Goal: Task Accomplishment & Management: Use online tool/utility

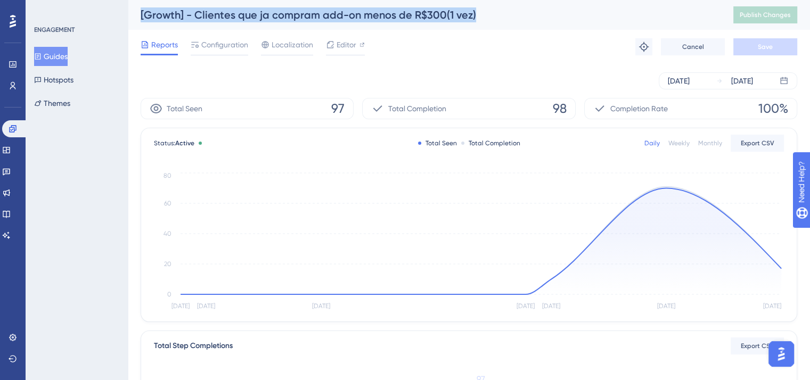
click at [68, 57] on button "Guides" at bounding box center [51, 56] width 34 height 19
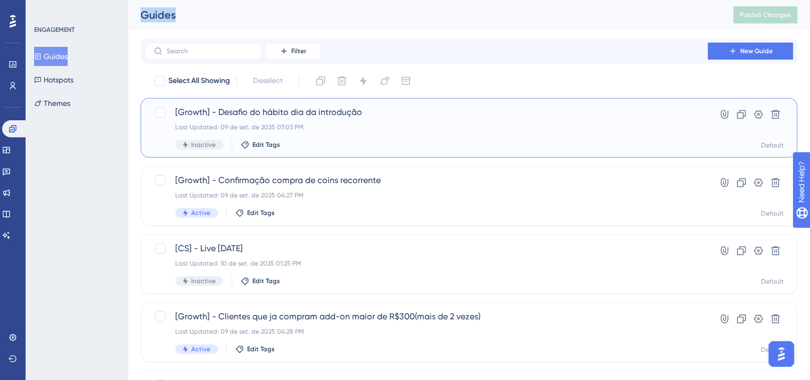
click at [305, 113] on span "[Growth] - Desafio do hábito dia da introdução" at bounding box center [426, 112] width 502 height 13
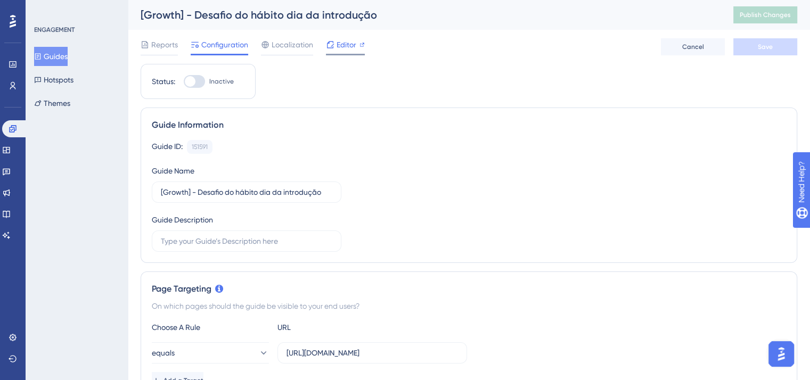
click at [348, 44] on span "Editor" at bounding box center [347, 44] width 20 height 13
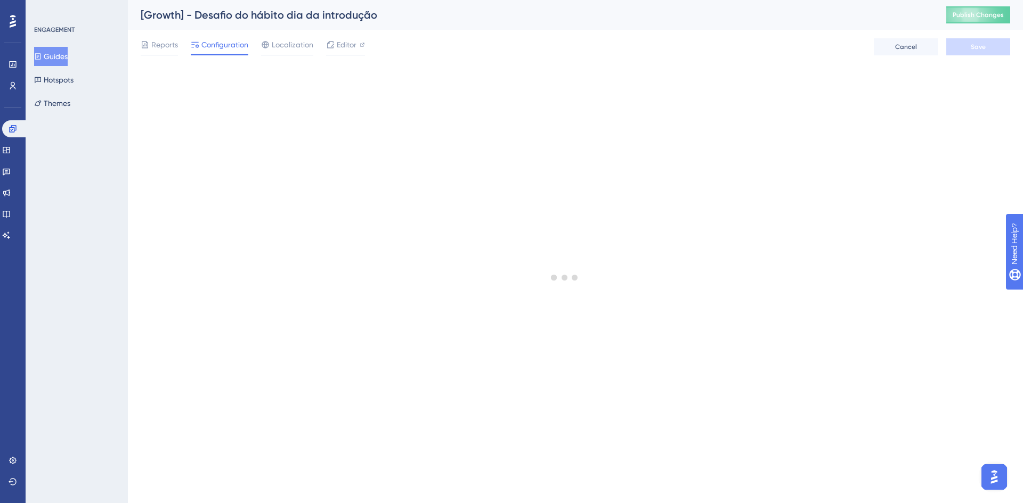
click at [58, 59] on button "Guides" at bounding box center [51, 56] width 34 height 19
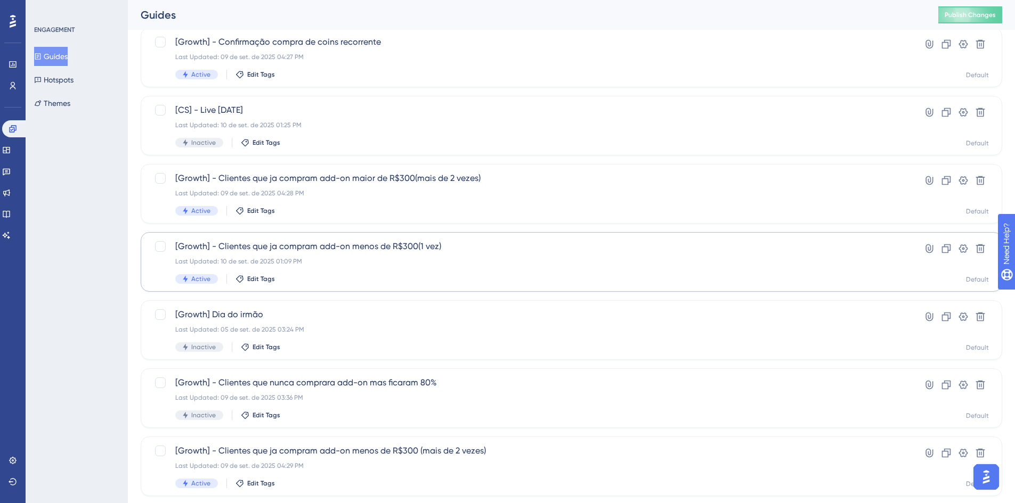
scroll to position [160, 0]
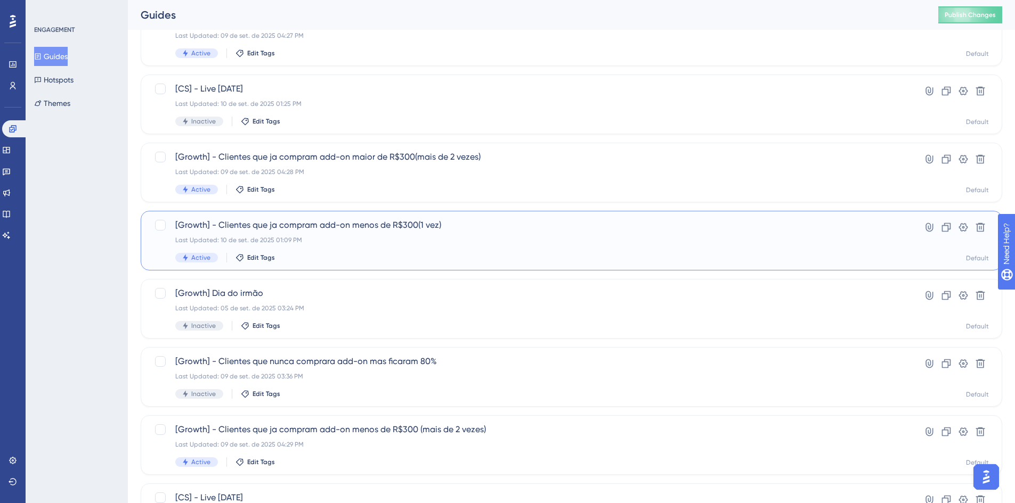
click at [519, 248] on div "[Growth] - Clientes que ja compram add-on menos de R$300(1 vez) Last Updated: 1…" at bounding box center [528, 241] width 707 height 44
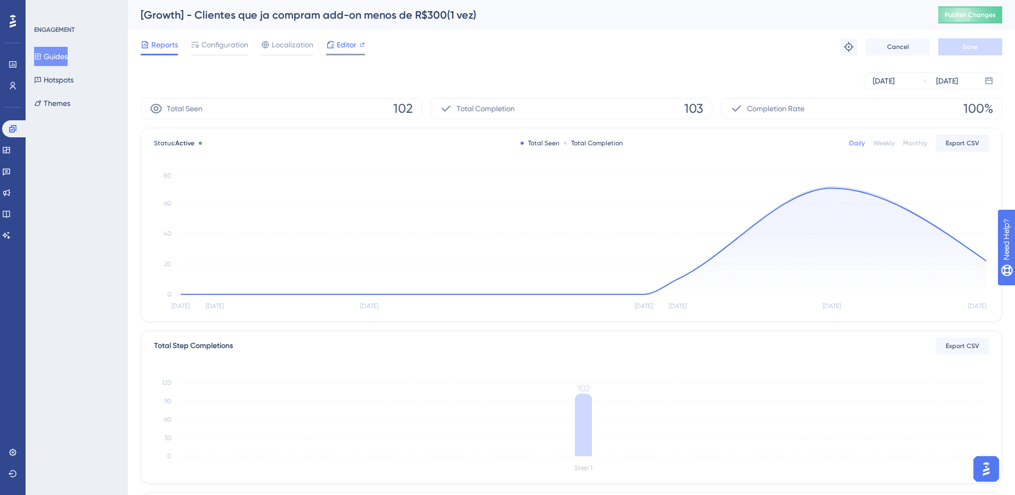
click at [354, 39] on span "Editor" at bounding box center [347, 44] width 20 height 13
click at [64, 48] on button "Guides" at bounding box center [51, 56] width 34 height 19
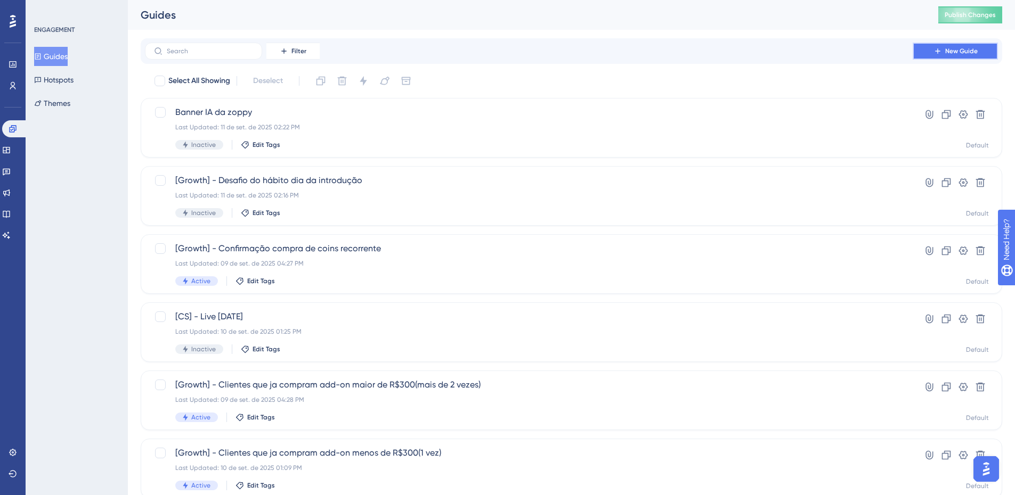
click at [810, 50] on button "New Guide" at bounding box center [954, 51] width 85 height 17
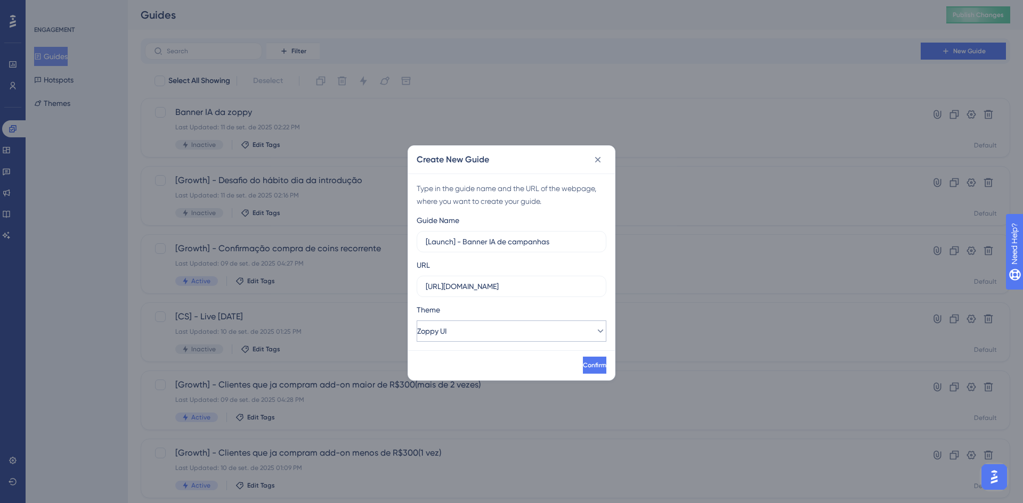
type input "[Launch] - Banner IA de campanhas"
click at [479, 323] on button "Zoppy UI" at bounding box center [512, 331] width 190 height 21
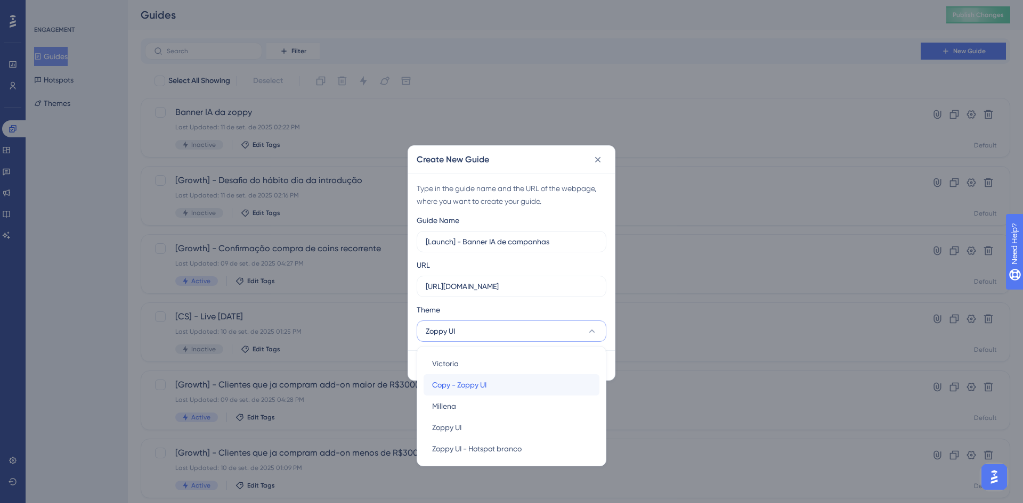
click at [475, 377] on div "Copy - Zoppy UI Copy - Zoppy UI" at bounding box center [511, 384] width 159 height 21
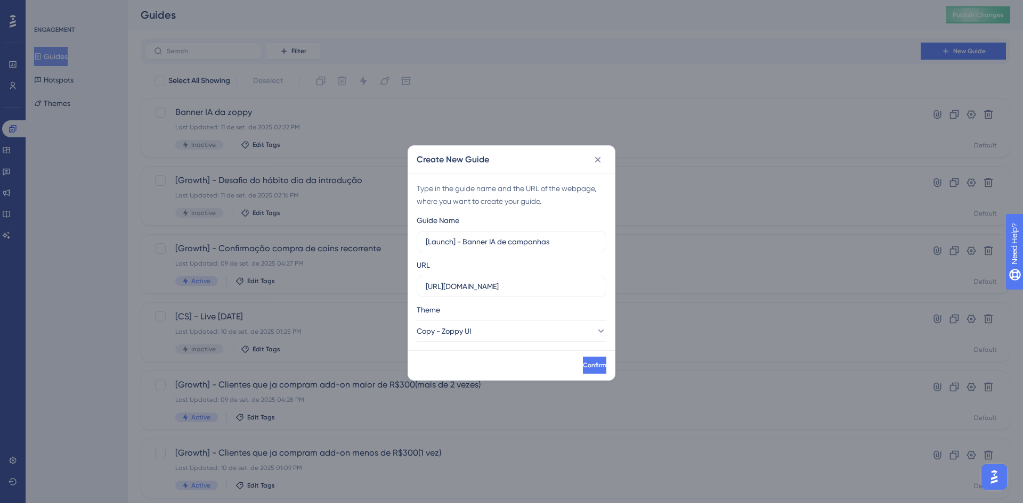
click at [592, 380] on div "Create New Guide Type in the guide name and the URL of the webpage, where you w…" at bounding box center [511, 251] width 1023 height 503
click at [591, 374] on div "Confirm" at bounding box center [511, 365] width 207 height 30
click at [590, 371] on button "Confirm" at bounding box center [594, 365] width 26 height 17
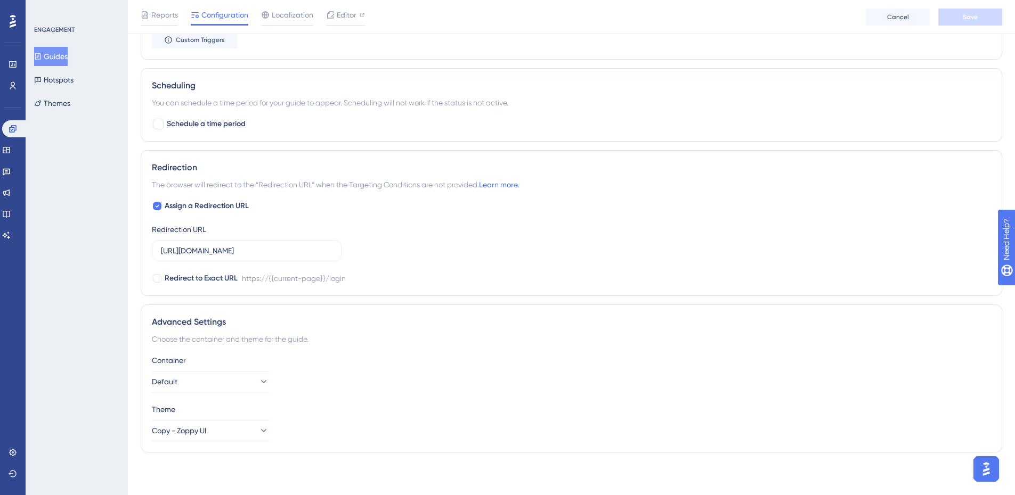
scroll to position [213, 0]
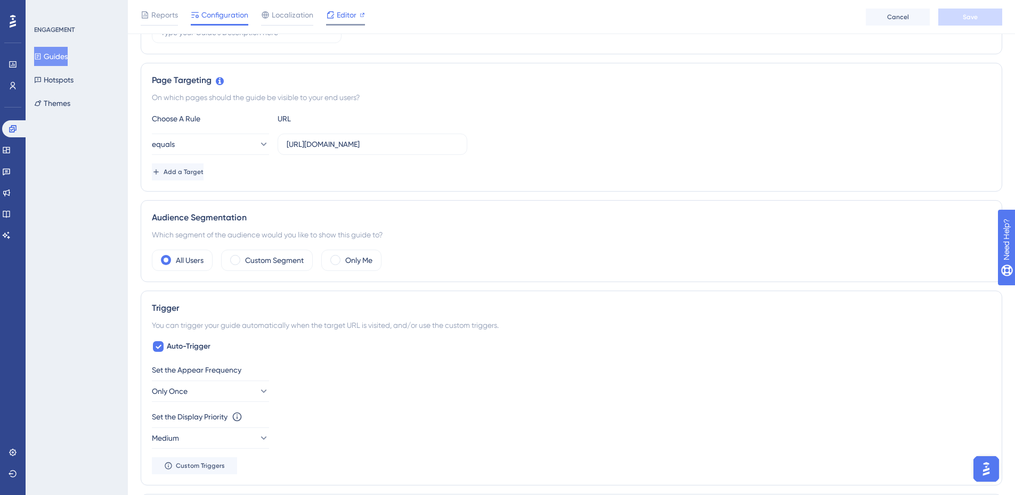
click at [347, 16] on span "Editor" at bounding box center [347, 15] width 20 height 13
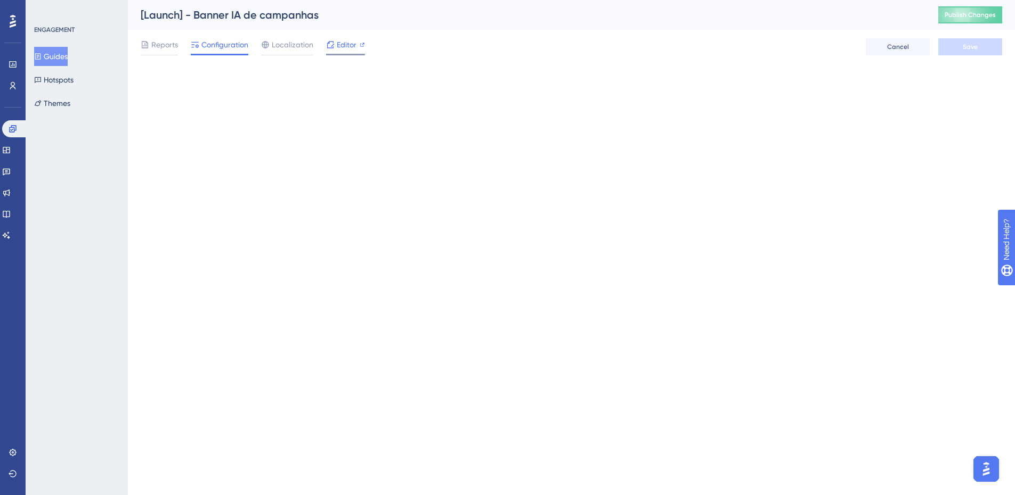
scroll to position [0, 0]
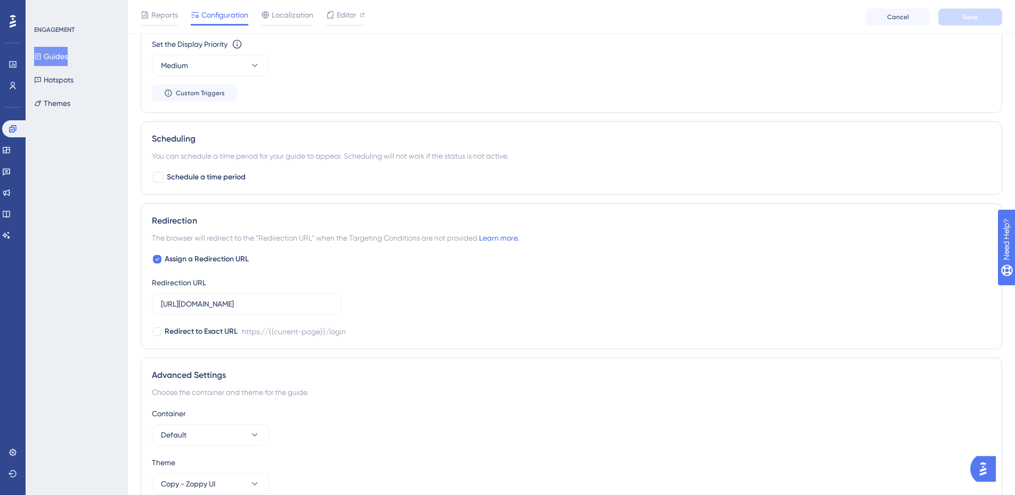
scroll to position [639, 0]
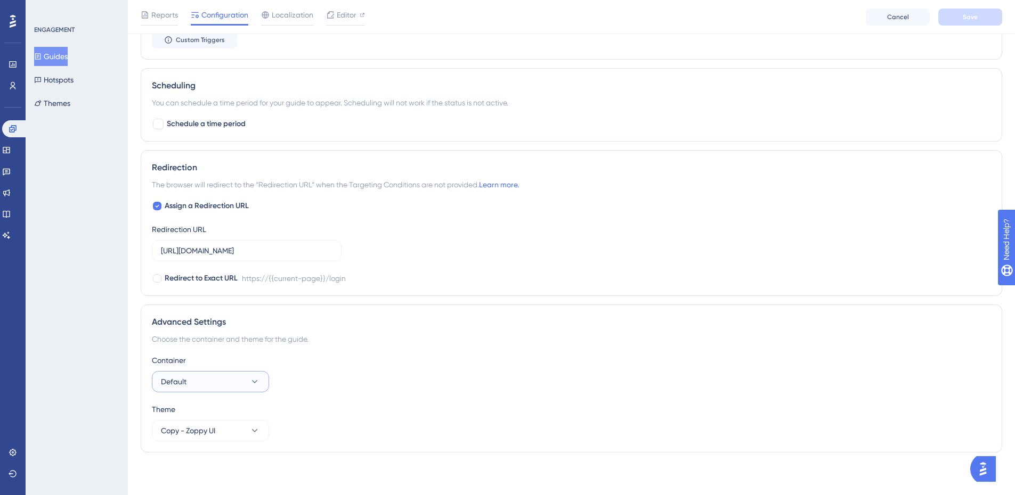
click at [254, 384] on icon at bounding box center [254, 382] width 11 height 11
click at [254, 429] on icon at bounding box center [254, 431] width 11 height 11
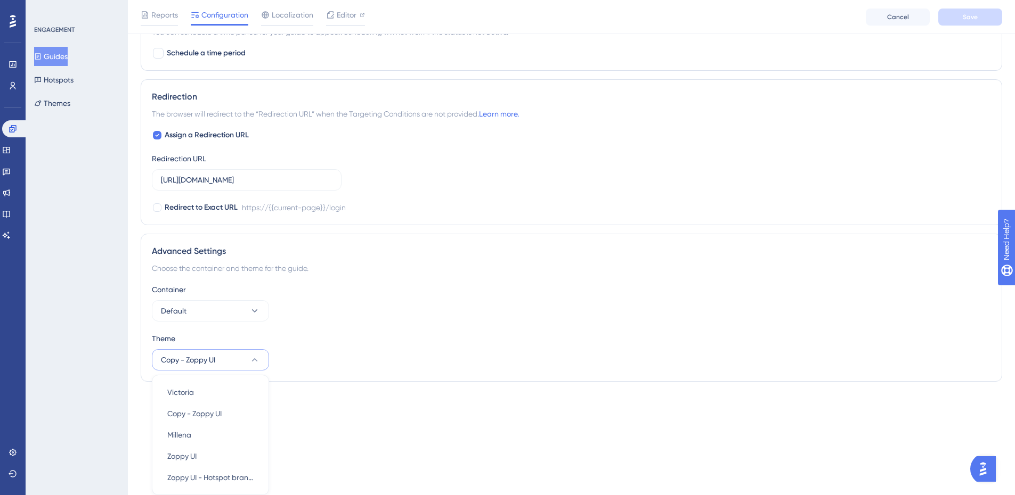
click at [248, 357] on button "Copy - Zoppy UI" at bounding box center [210, 359] width 117 height 21
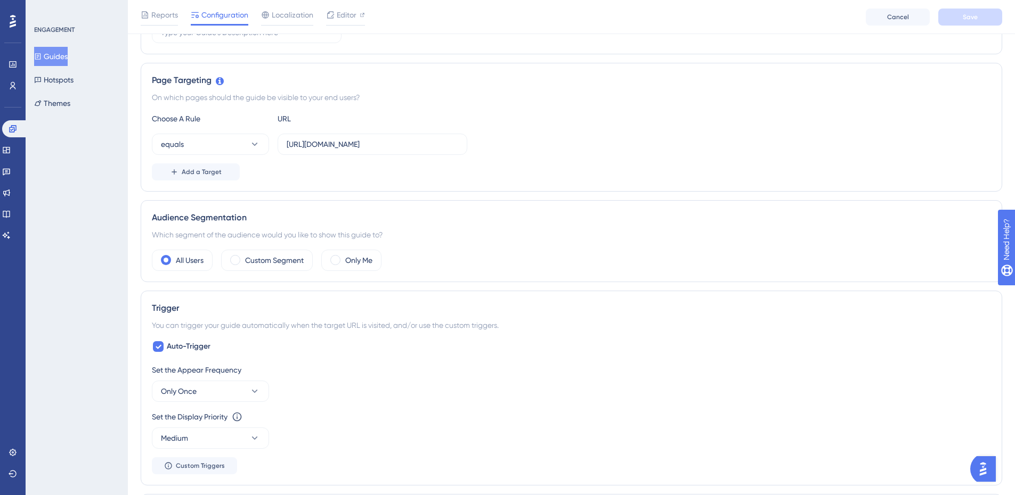
scroll to position [0, 0]
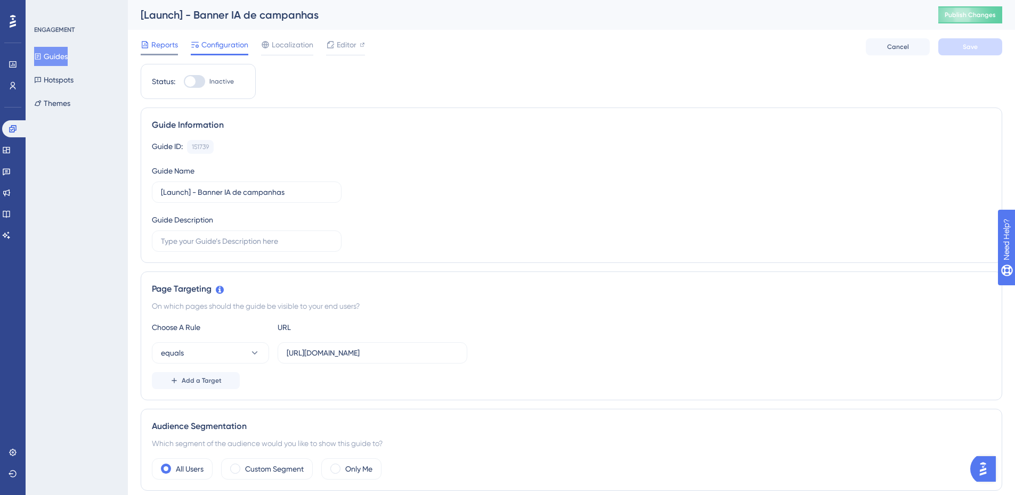
click at [160, 52] on div "Reports" at bounding box center [159, 46] width 37 height 17
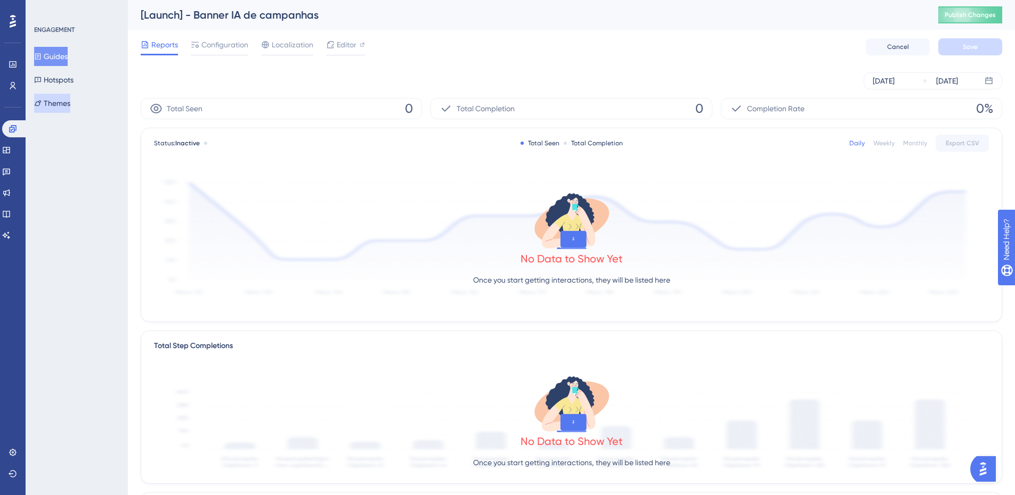
click at [51, 108] on button "Themes" at bounding box center [52, 103] width 36 height 19
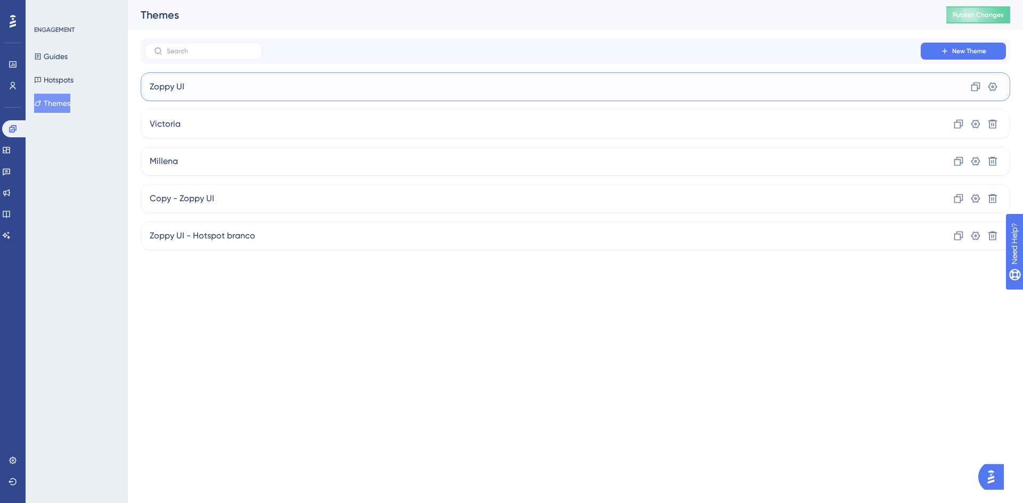
click at [334, 79] on div "Zoppy UI Clone Settings" at bounding box center [575, 86] width 869 height 29
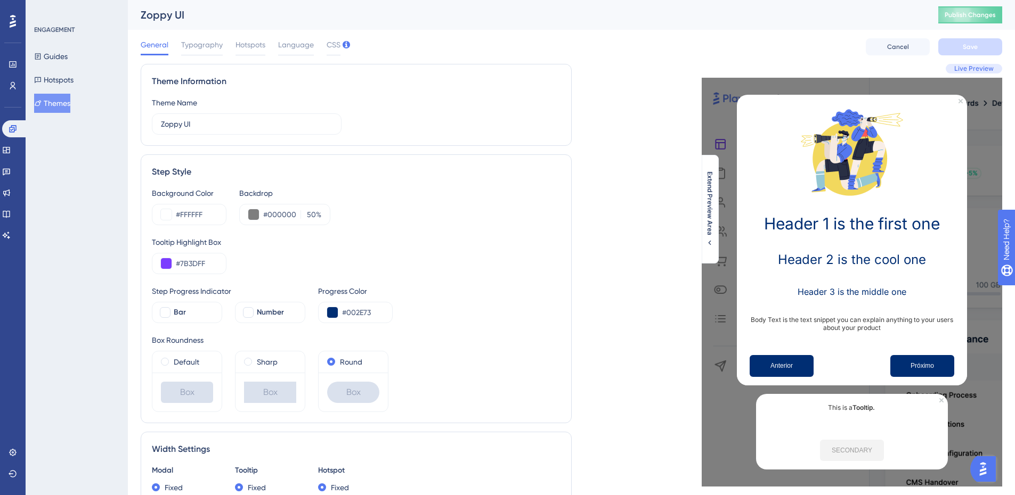
click at [64, 103] on button "Themes" at bounding box center [52, 103] width 36 height 19
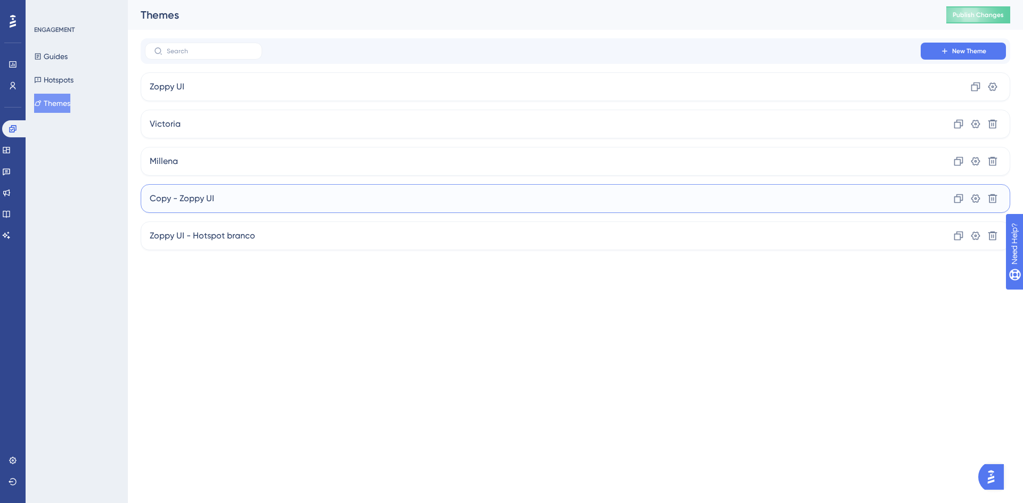
click at [234, 203] on div "Copy - Zoppy UI Clone Settings Delete" at bounding box center [575, 198] width 869 height 29
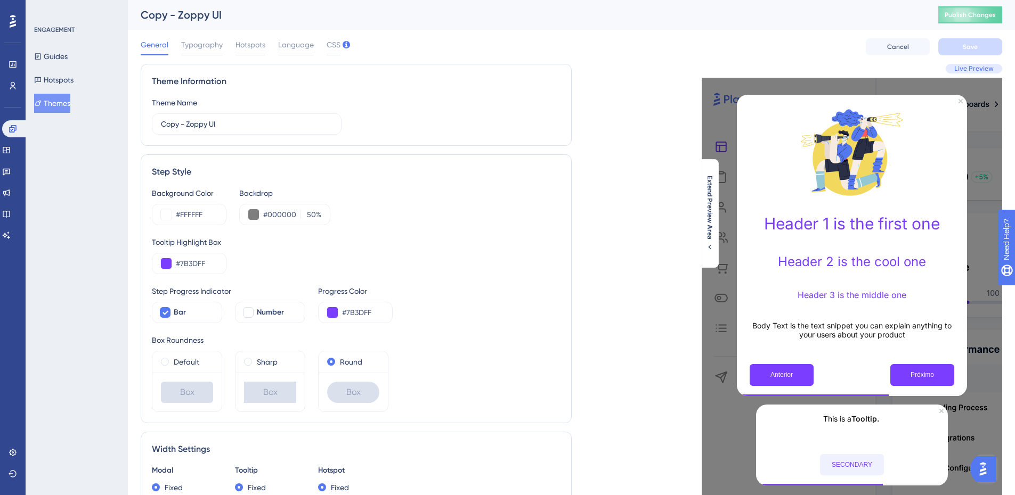
click at [70, 103] on button "Themes" at bounding box center [52, 103] width 36 height 19
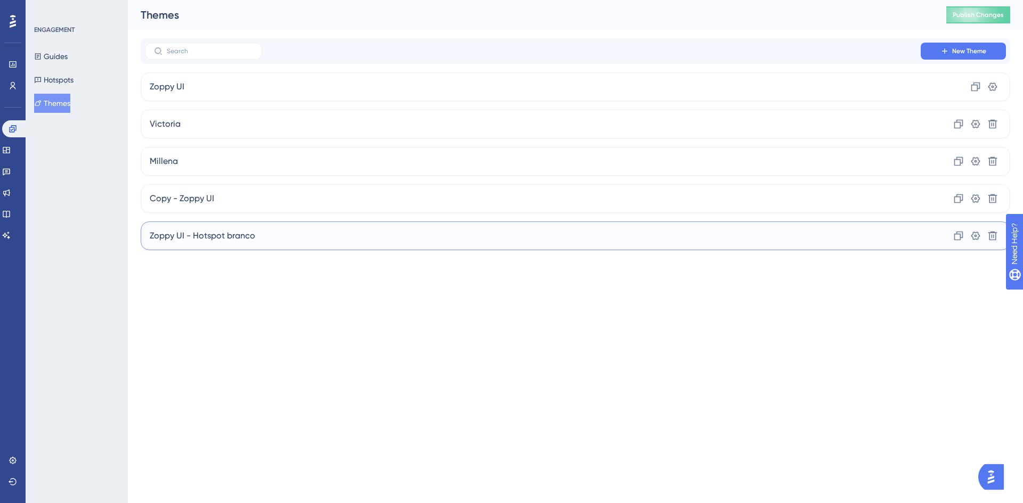
click at [217, 234] on span "Zoppy UI - Hotspot branco" at bounding box center [202, 236] width 105 height 13
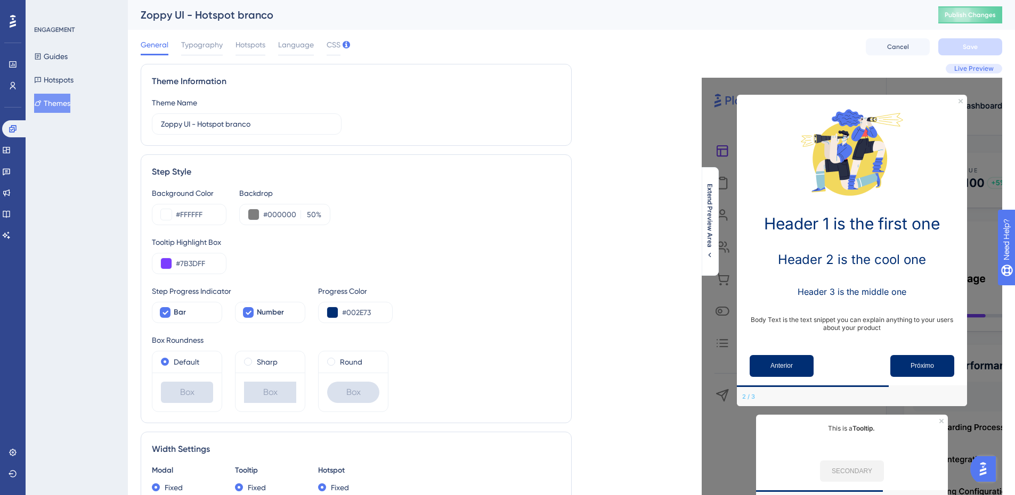
click at [67, 107] on button "Themes" at bounding box center [52, 103] width 36 height 19
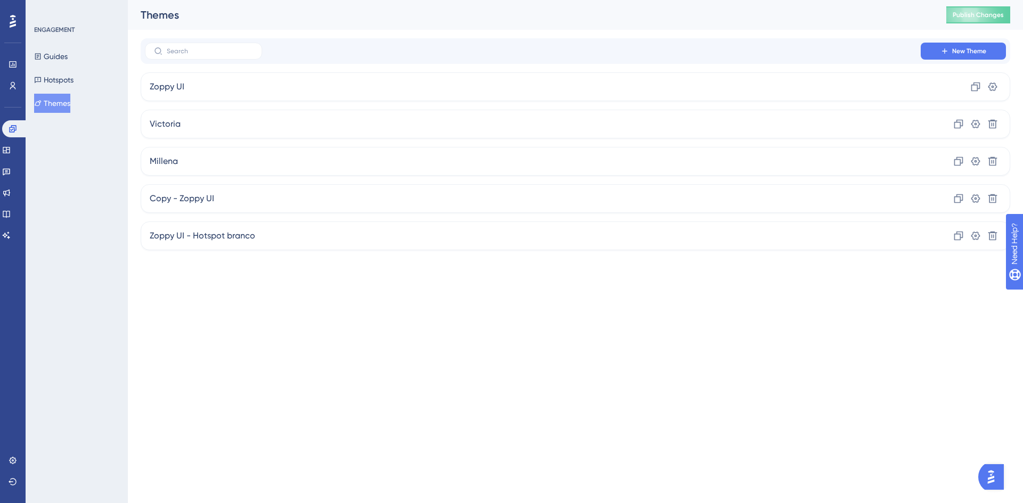
click at [50, 108] on button "Themes" at bounding box center [52, 103] width 36 height 19
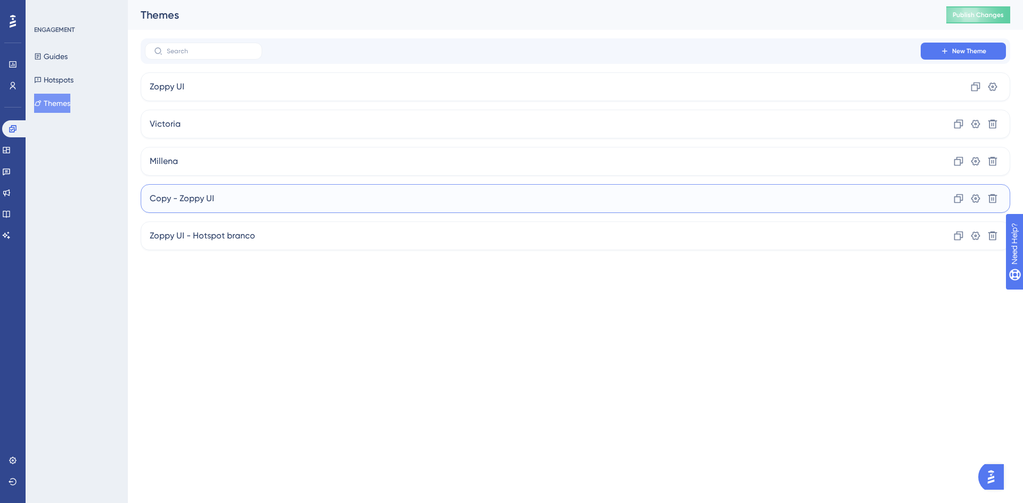
click at [209, 203] on span "Copy - Zoppy UI" at bounding box center [182, 198] width 64 height 13
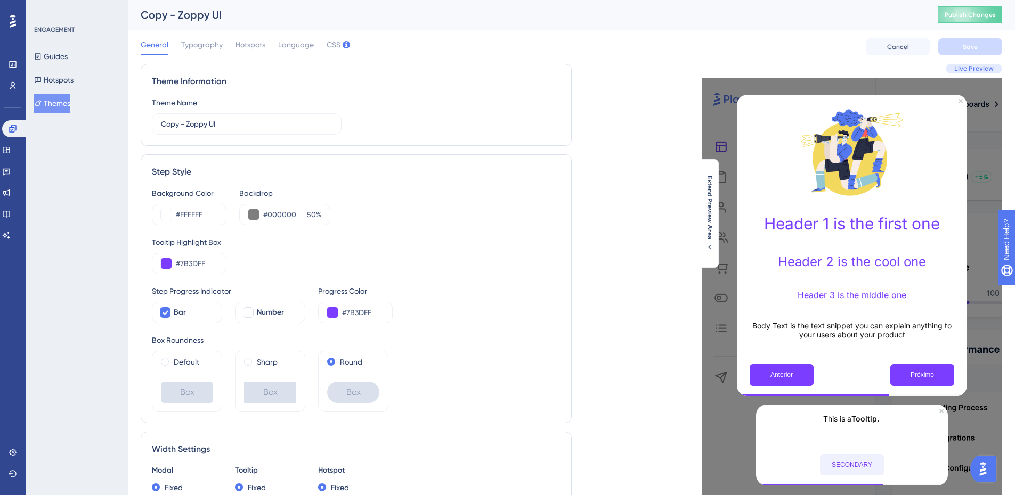
click at [59, 104] on button "Themes" at bounding box center [52, 103] width 36 height 19
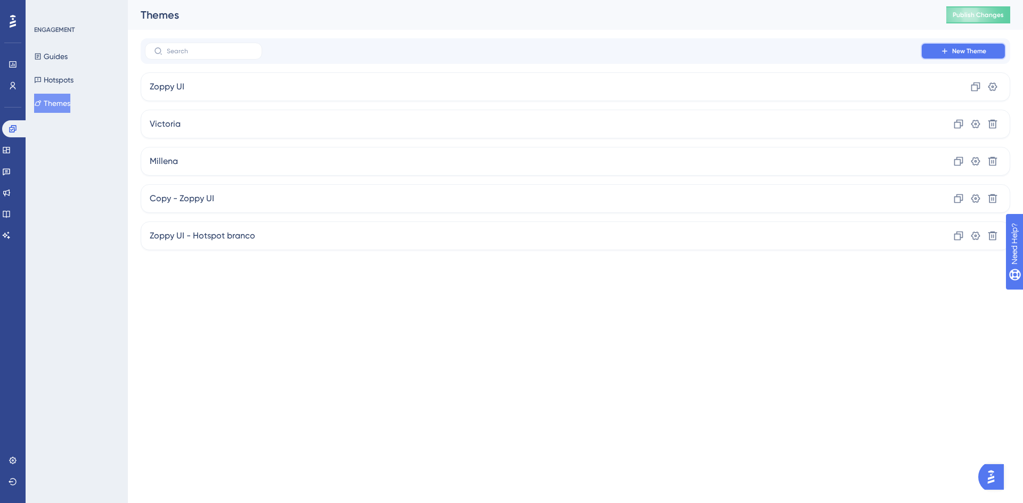
click at [971, 44] on button "New Theme" at bounding box center [962, 51] width 85 height 17
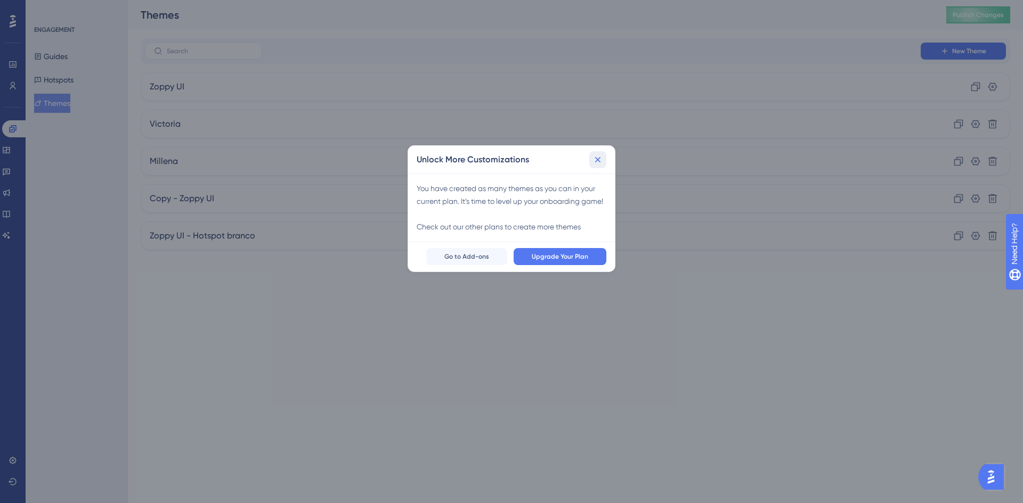
click at [603, 153] on button at bounding box center [597, 159] width 17 height 17
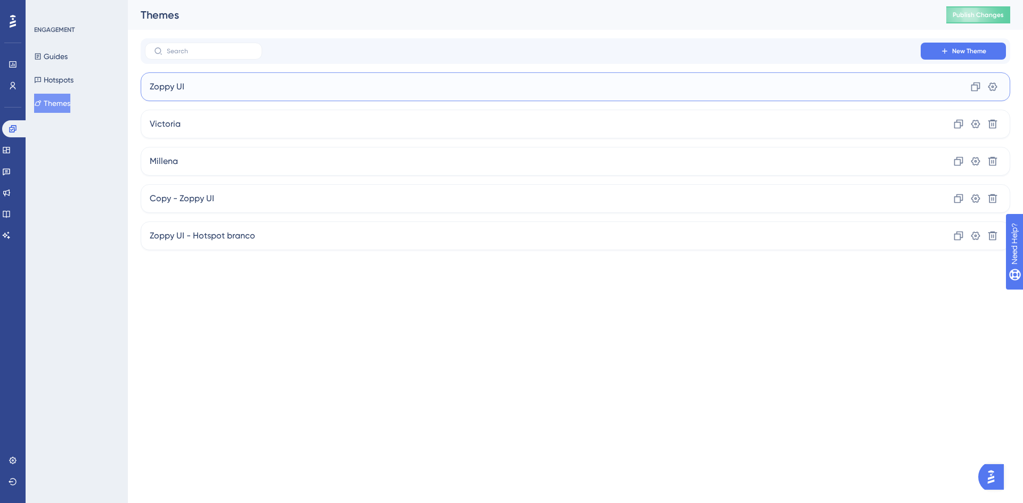
click at [210, 86] on div "Zoppy UI Clone Settings" at bounding box center [575, 86] width 869 height 29
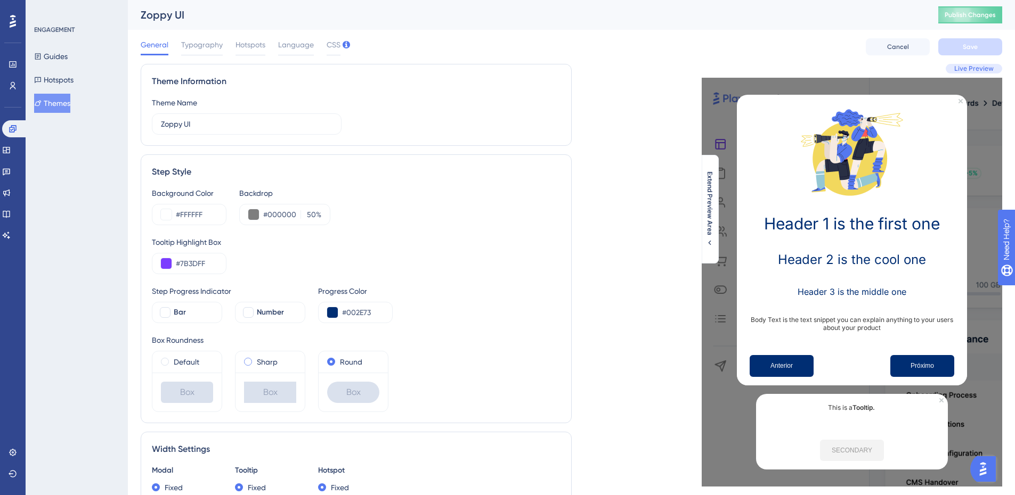
click at [256, 368] on div "Sharp" at bounding box center [270, 362] width 52 height 13
click at [964, 46] on span "Save" at bounding box center [969, 47] width 15 height 9
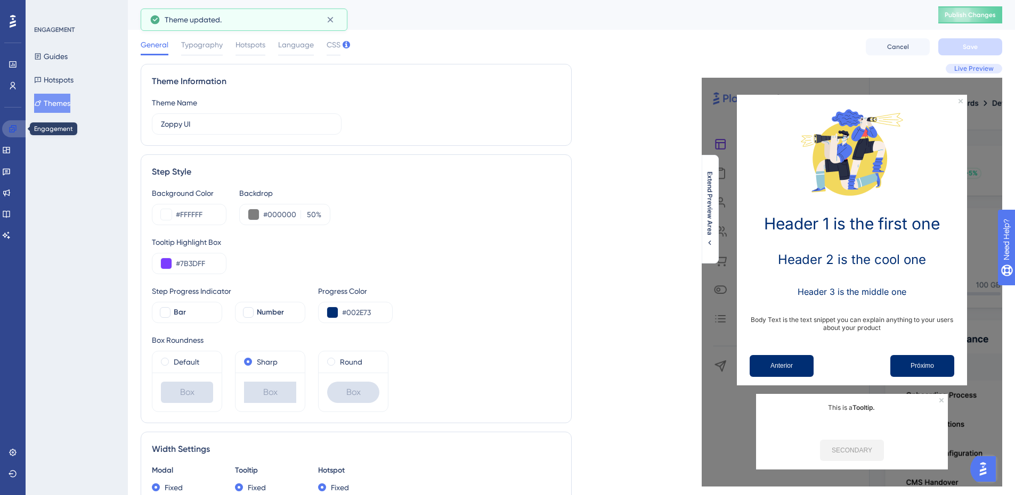
click at [14, 127] on icon at bounding box center [12, 128] width 7 height 7
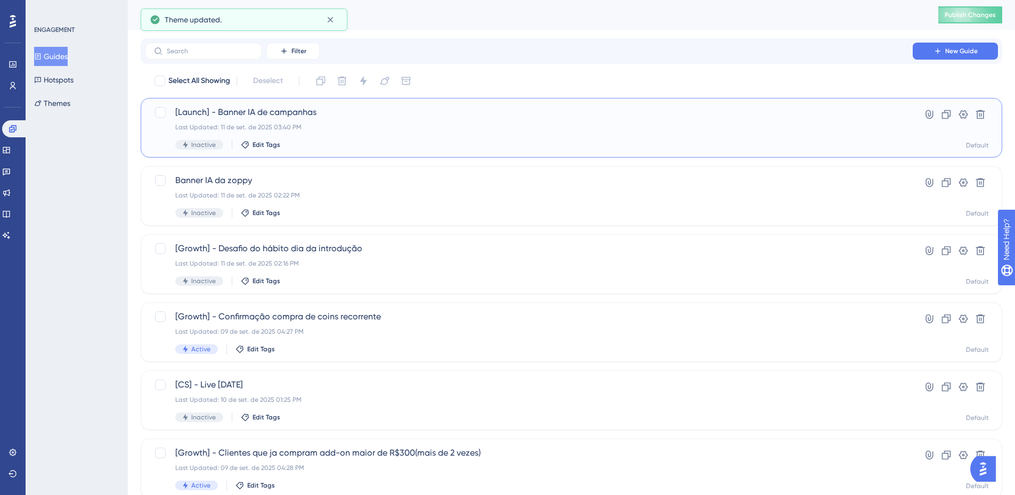
click at [276, 112] on span "[Launch] - Banner IA de campanhas" at bounding box center [528, 112] width 707 height 13
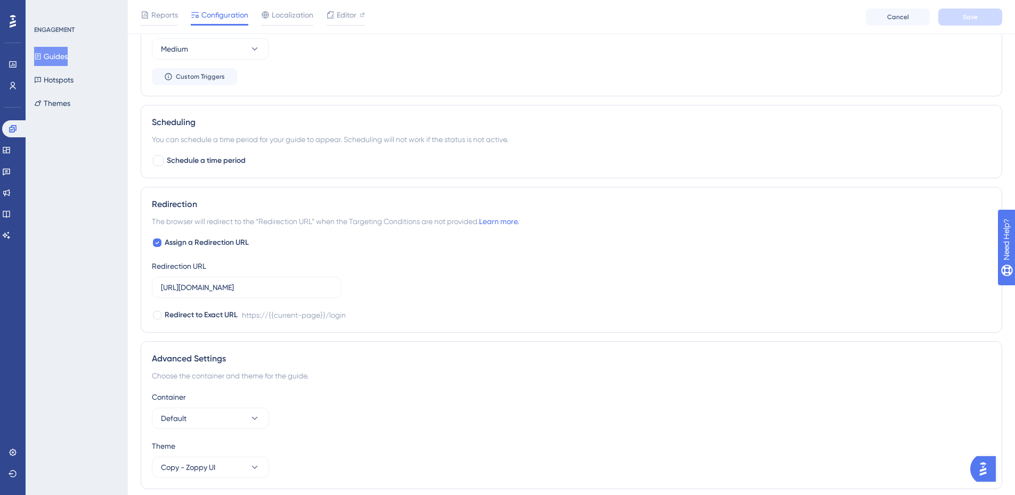
scroll to position [639, 0]
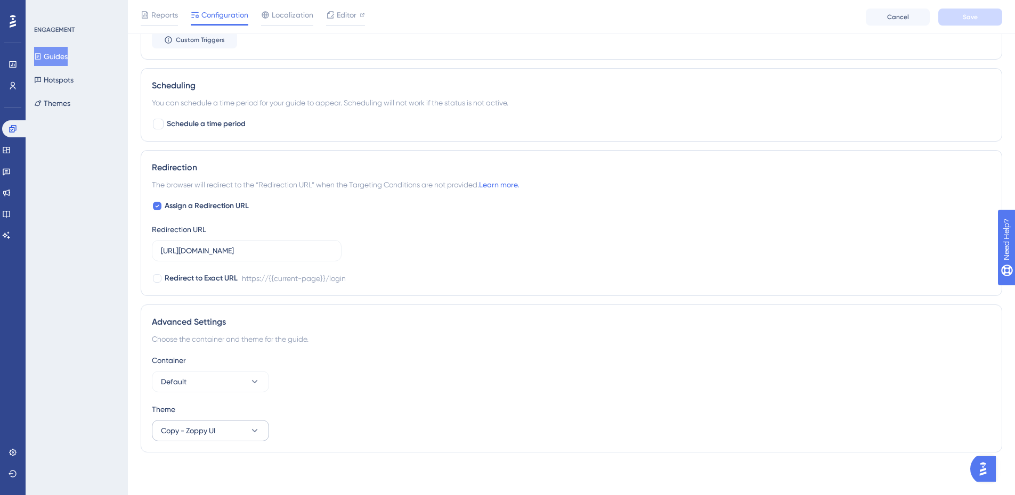
drag, startPoint x: 224, startPoint y: 442, endPoint x: 223, endPoint y: 435, distance: 6.9
click at [224, 441] on div "Advanced Settings Choose the container and theme for the guide. Container Defau…" at bounding box center [571, 379] width 861 height 148
click at [223, 435] on button "Copy - Zoppy UI" at bounding box center [210, 430] width 117 height 21
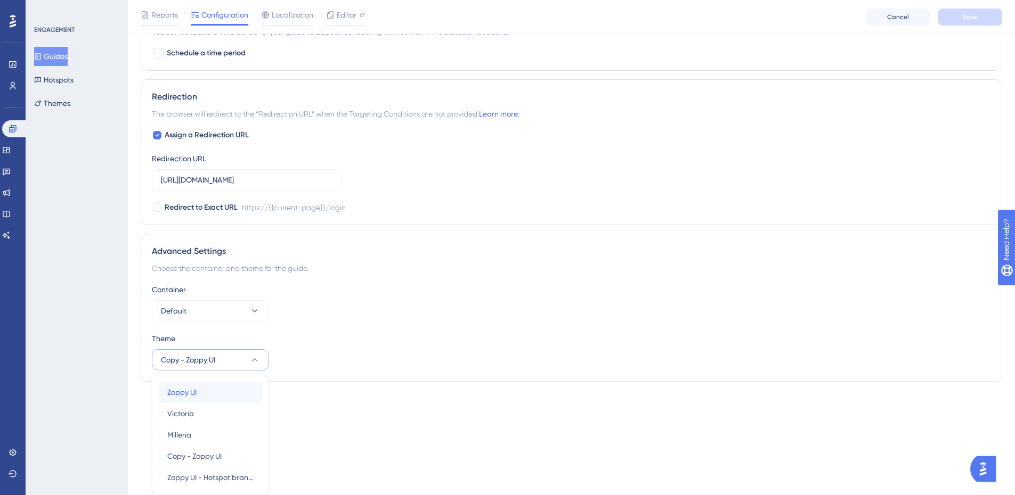
click at [205, 398] on div "Zoppy UI Zoppy UI" at bounding box center [210, 392] width 86 height 21
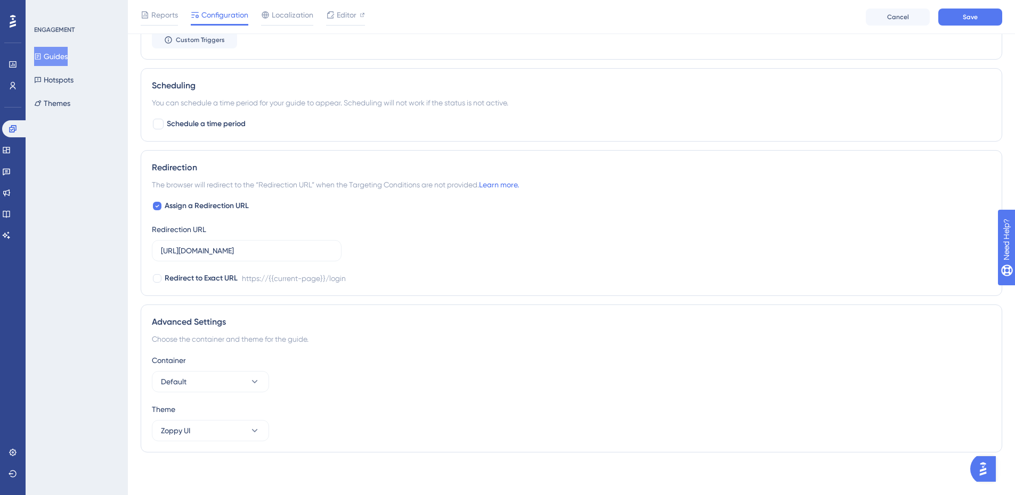
scroll to position [639, 0]
click at [960, 9] on button "Save" at bounding box center [970, 17] width 64 height 17
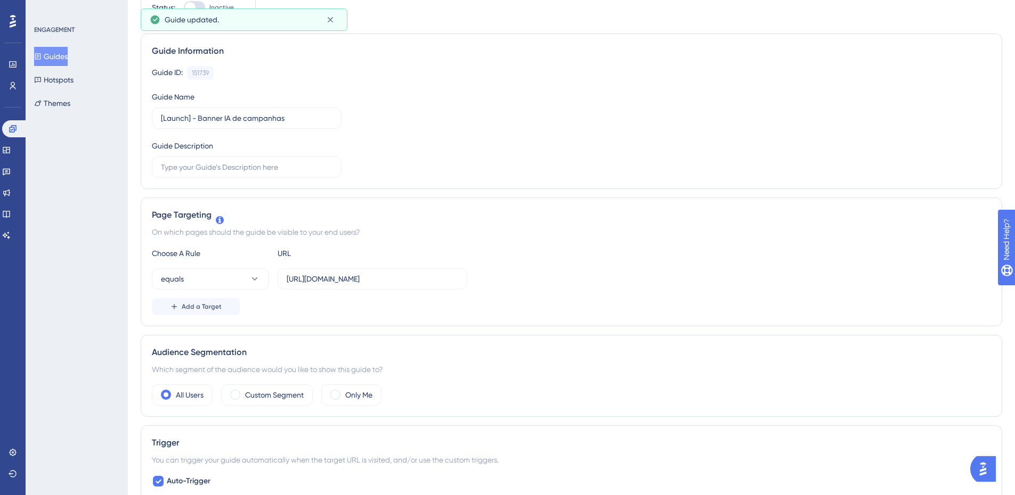
scroll to position [0, 0]
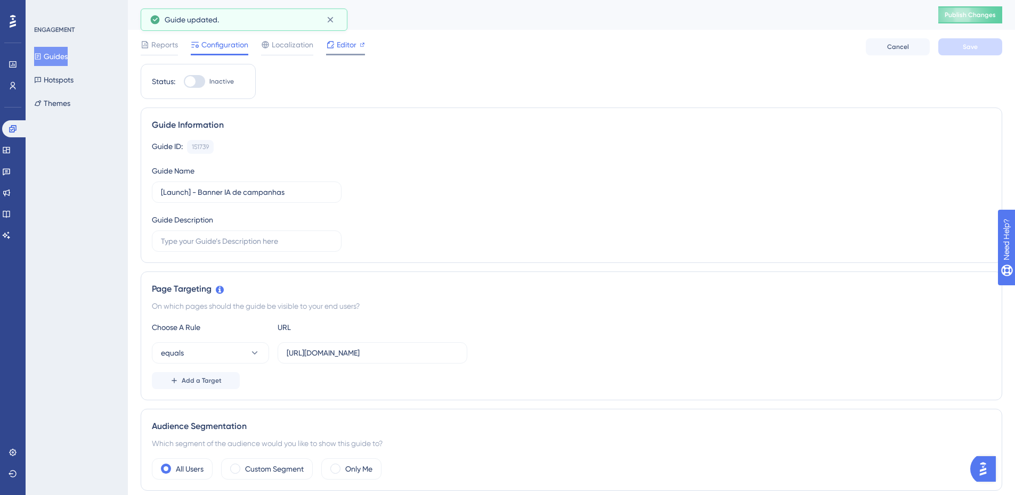
click at [334, 48] on icon at bounding box center [330, 44] width 9 height 9
